Goal: Find specific page/section: Find specific page/section

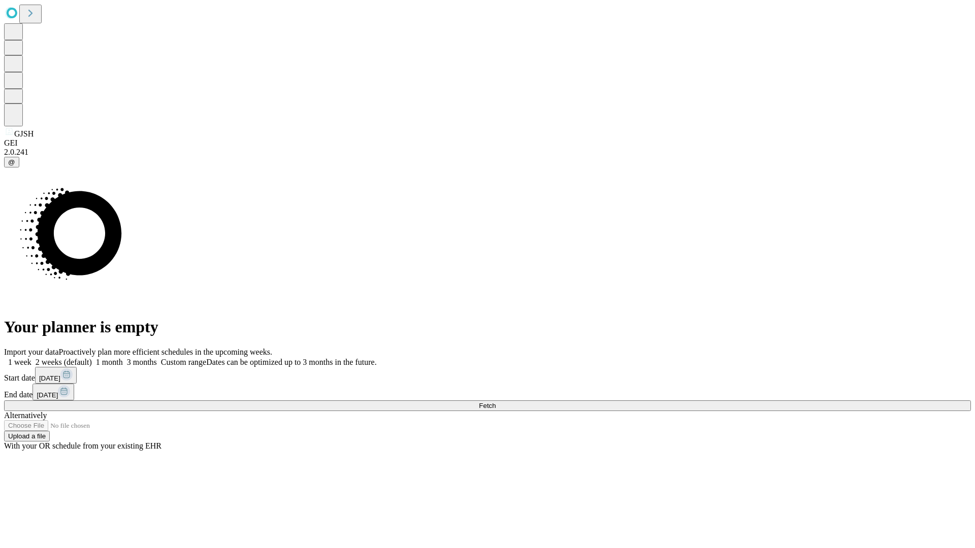
click at [496, 402] on span "Fetch" at bounding box center [487, 406] width 17 height 8
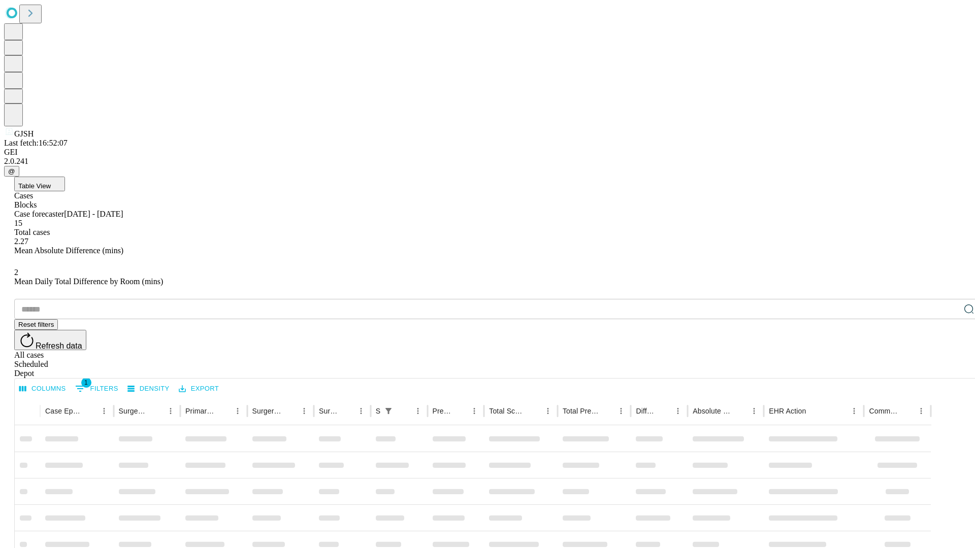
click at [949, 369] on div "Depot" at bounding box center [497, 373] width 967 height 9
